Goal: Task Accomplishment & Management: Manage account settings

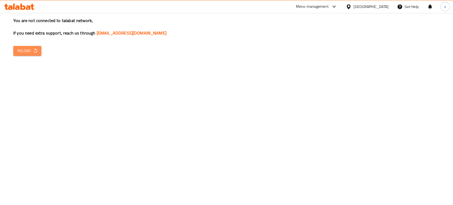
click at [21, 47] on button "Reload" at bounding box center [27, 51] width 28 height 10
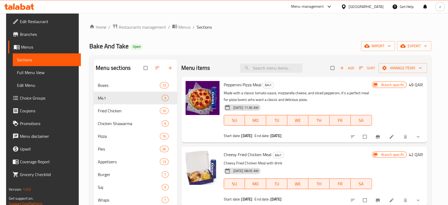
click at [272, 74] on div "Menu items Add Sort Manage items" at bounding box center [304, 67] width 246 height 17
click at [268, 71] on input "search" at bounding box center [271, 67] width 63 height 9
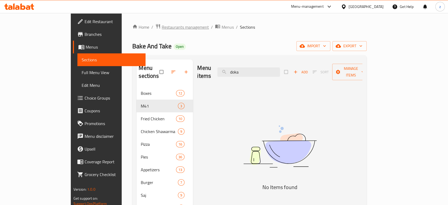
type input "doka"
click at [162, 27] on span "Restaurants management" at bounding box center [185, 27] width 47 height 6
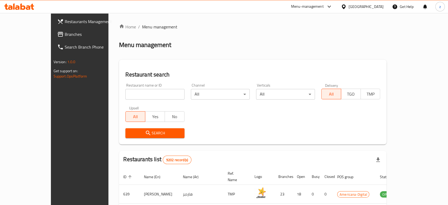
click at [125, 97] on input "search" at bounding box center [154, 94] width 59 height 11
click button "Search" at bounding box center [154, 133] width 59 height 10
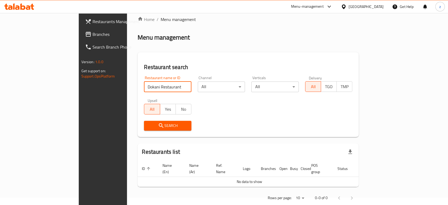
scroll to position [12, 0]
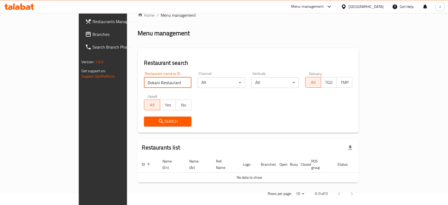
drag, startPoint x: 132, startPoint y: 81, endPoint x: 107, endPoint y: 85, distance: 25.8
click at [144, 85] on input "Dokani Restaurant" at bounding box center [167, 82] width 47 height 11
click button "Search" at bounding box center [167, 121] width 47 height 10
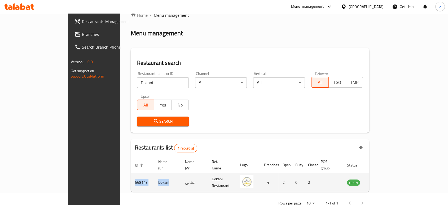
drag, startPoint x: 129, startPoint y: 176, endPoint x: 87, endPoint y: 176, distance: 41.4
click at [131, 176] on tr "668143 Dokani دكاني Dokani Restaurant 4 2 0 2 OPEN" at bounding box center [260, 182] width 258 height 19
copy tr "668143 Dokani"
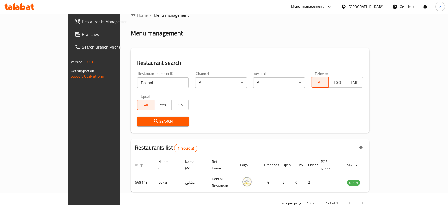
drag, startPoint x: 107, startPoint y: 81, endPoint x: 51, endPoint y: 82, distance: 55.7
click at [68, 82] on div "Restaurants Management Branches Search Branch Phone Version: 1.0.0 Get support …" at bounding box center [224, 110] width 312 height 219
click button "Search" at bounding box center [163, 121] width 52 height 10
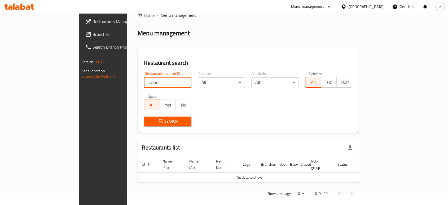
click at [144, 76] on div "Restaurant name or ID sollara Restaurant name or ID" at bounding box center [167, 80] width 47 height 16
click at [144, 83] on input "sollara" at bounding box center [167, 82] width 47 height 11
type input "Sallora Sweets & [PERSON_NAME] Food"
click button "Search" at bounding box center [167, 121] width 47 height 10
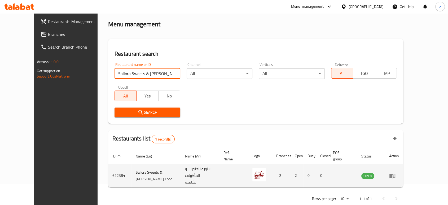
scroll to position [21, 0]
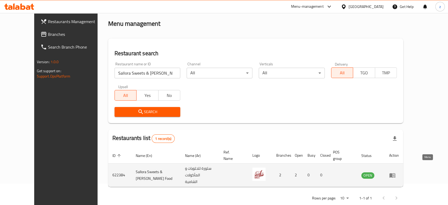
click at [396, 173] on icon "enhanced table" at bounding box center [393, 175] width 6 height 5
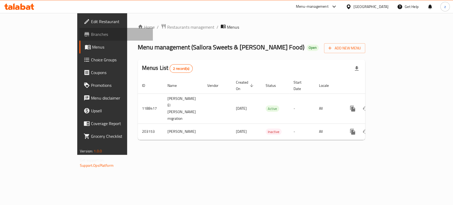
click at [91, 33] on span "Branches" at bounding box center [120, 34] width 58 height 6
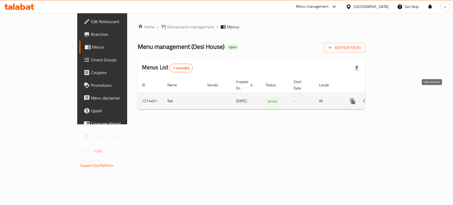
click at [394, 98] on icon "enhanced table" at bounding box center [391, 101] width 6 height 6
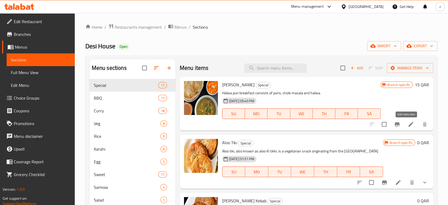
click at [408, 123] on icon at bounding box center [411, 124] width 6 height 6
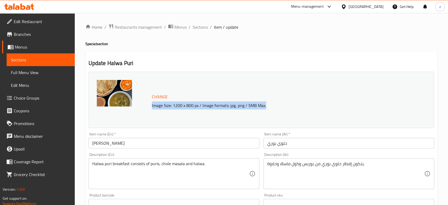
drag, startPoint x: 152, startPoint y: 106, endPoint x: 268, endPoint y: 107, distance: 116.2
click at [268, 107] on p "Image Size: 1200 x 800 px / Image formats: jpg, png / 5MB Max." at bounding box center [273, 105] width 247 height 6
copy p "Image Size: 1200 x 800 px / Image formats: jpg, png / 5MB Max."
